Goal: Task Accomplishment & Management: Use online tool/utility

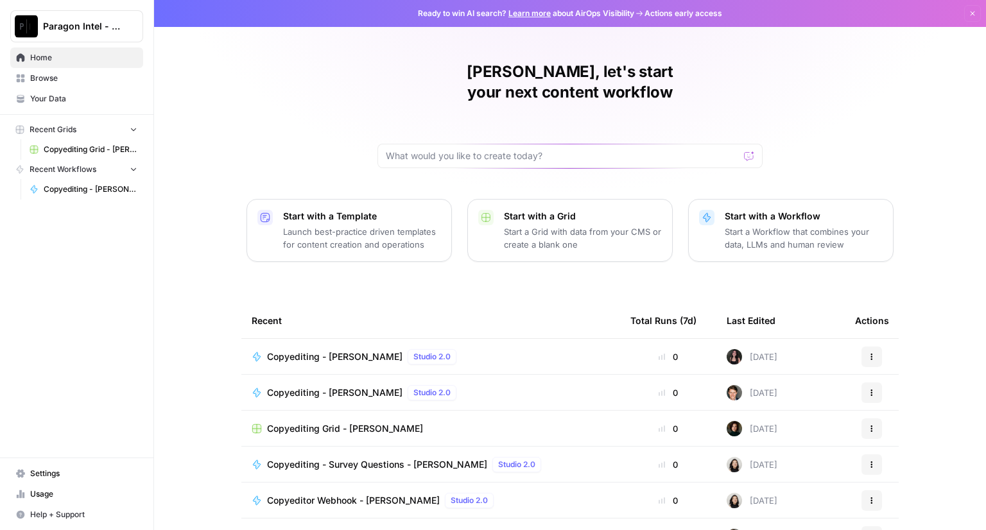
click at [302, 350] on span "Copyediting - [PERSON_NAME]" at bounding box center [334, 356] width 135 height 13
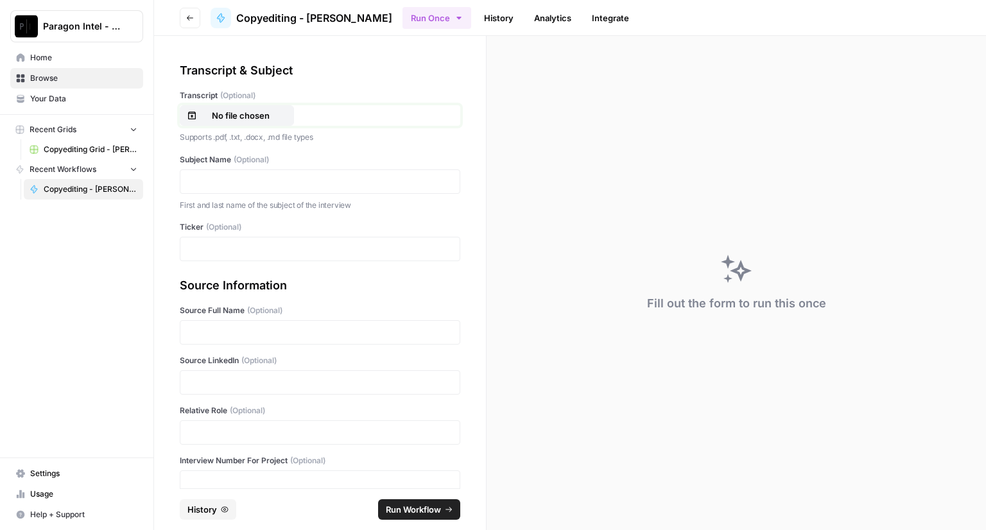
click at [211, 119] on p "No file chosen" at bounding box center [241, 115] width 82 height 13
click at [237, 177] on p at bounding box center [320, 181] width 264 height 13
click at [192, 252] on p at bounding box center [320, 249] width 264 height 13
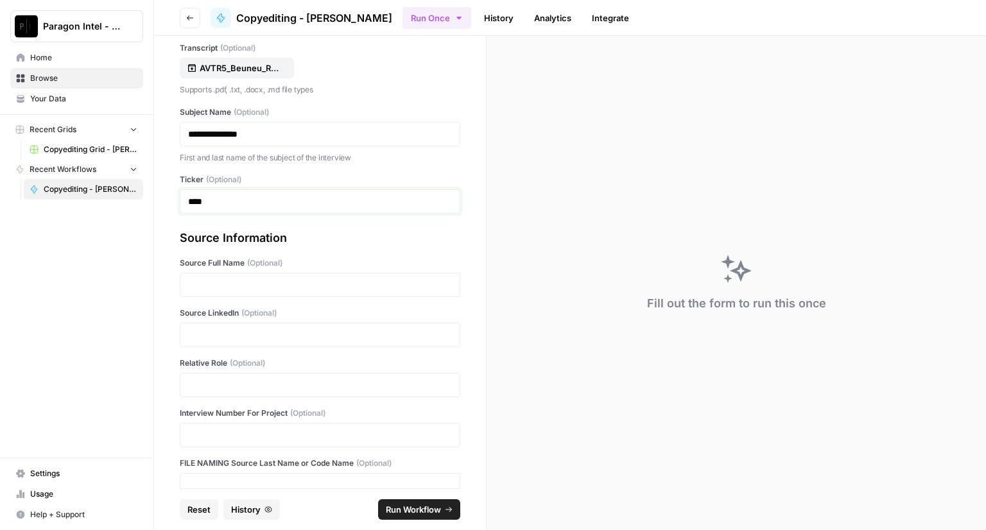
scroll to position [64, 0]
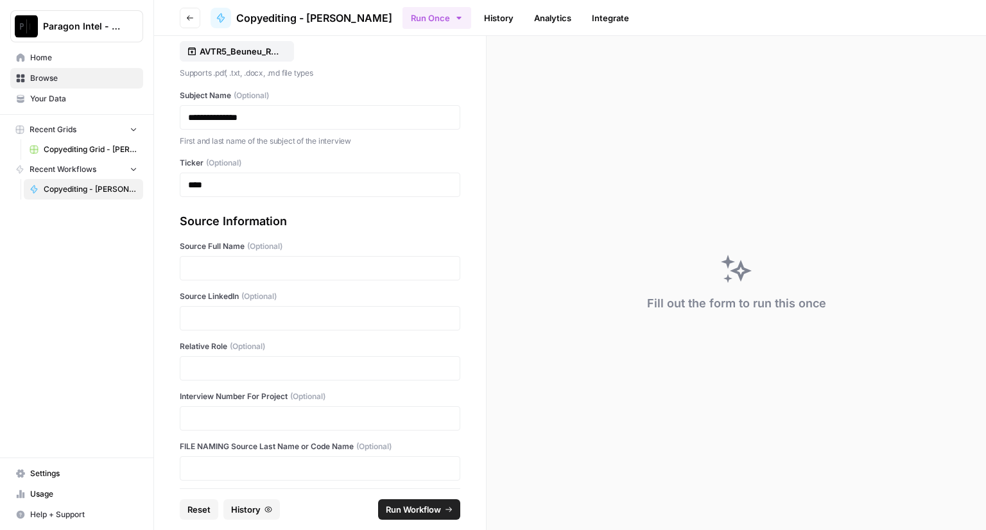
click at [221, 324] on div at bounding box center [320, 318] width 281 height 24
click at [223, 314] on p at bounding box center [320, 318] width 264 height 13
click at [230, 257] on div at bounding box center [320, 268] width 281 height 24
click at [208, 268] on p at bounding box center [320, 268] width 264 height 13
click at [216, 367] on p at bounding box center [320, 368] width 264 height 13
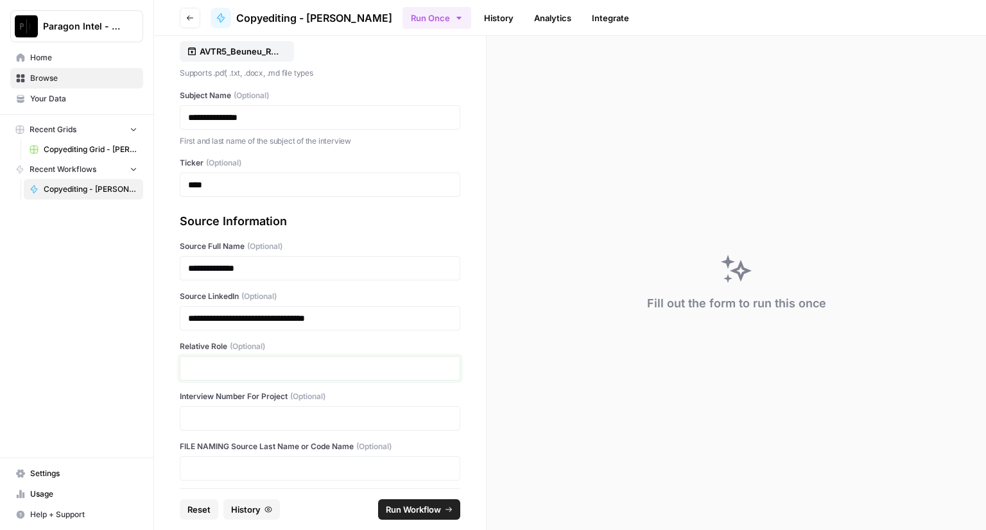
scroll to position [70, 0]
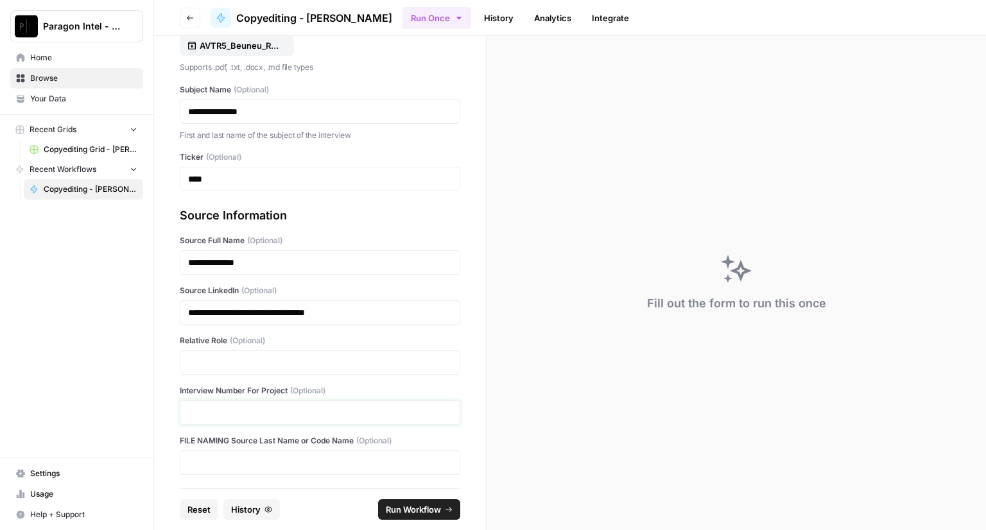
click at [216, 406] on p at bounding box center [320, 412] width 264 height 13
click at [419, 514] on span "Run Workflow" at bounding box center [413, 509] width 55 height 13
